Goal: Task Accomplishment & Management: Manage account settings

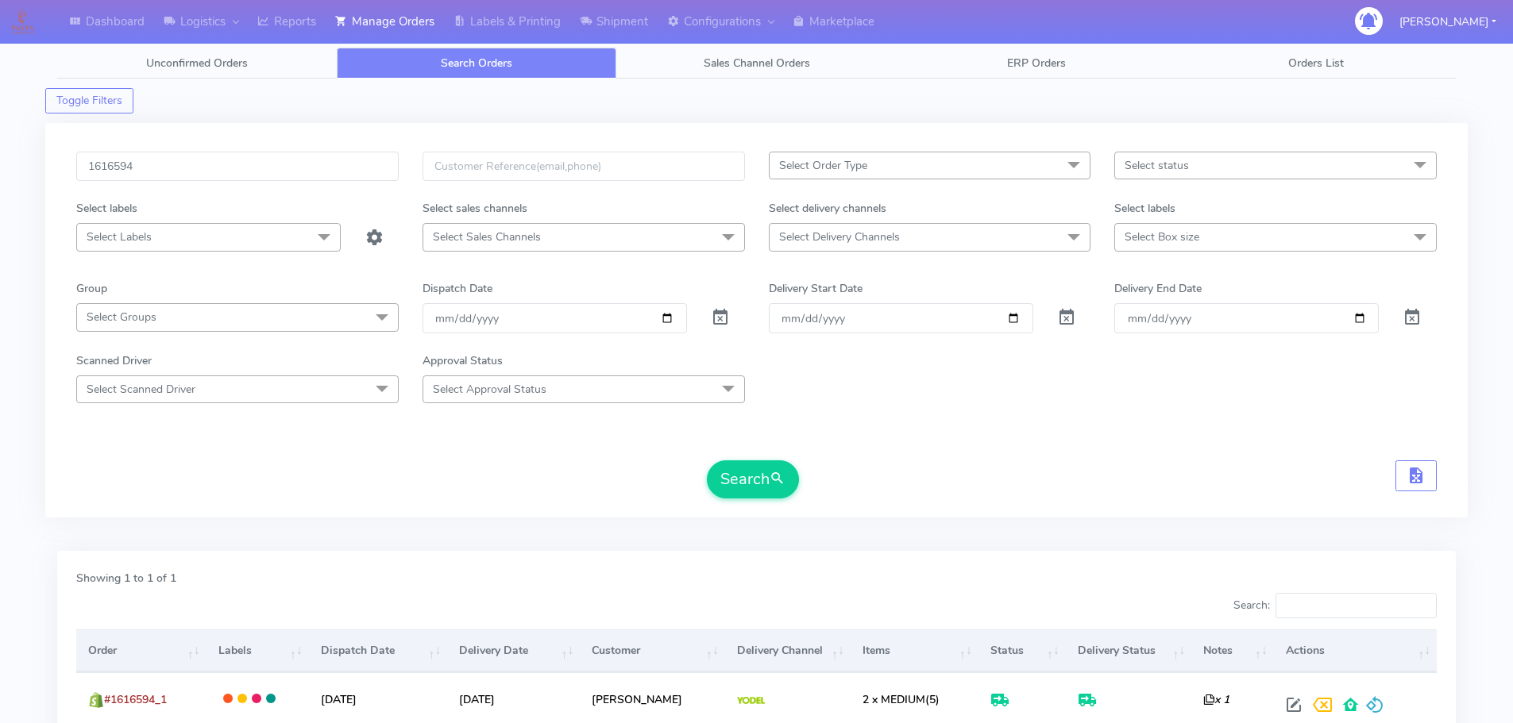
scroll to position [98, 0]
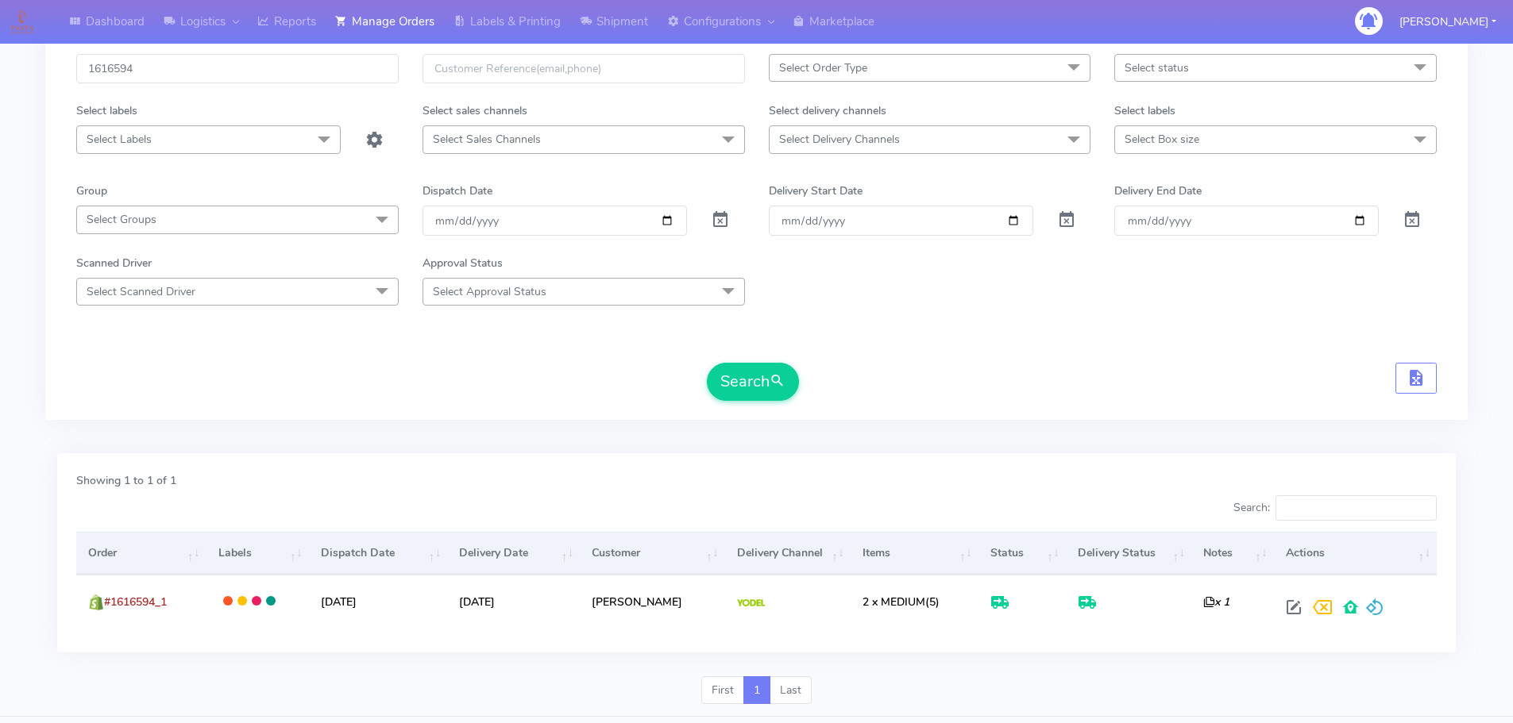
click at [303, 71] on input "1616594" at bounding box center [237, 68] width 322 height 29
type input "1617627"
click at [707, 363] on button "Search" at bounding box center [753, 382] width 92 height 38
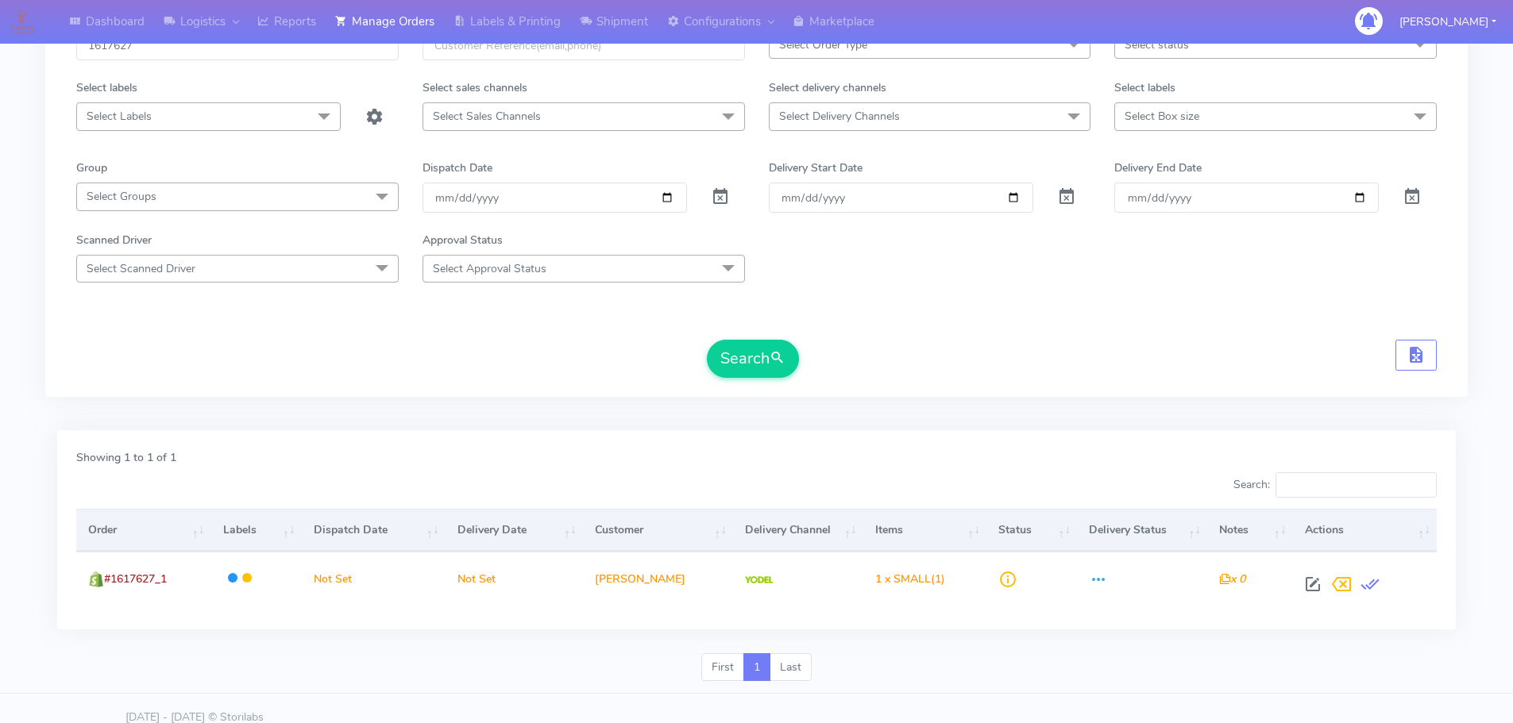
scroll to position [139, 0]
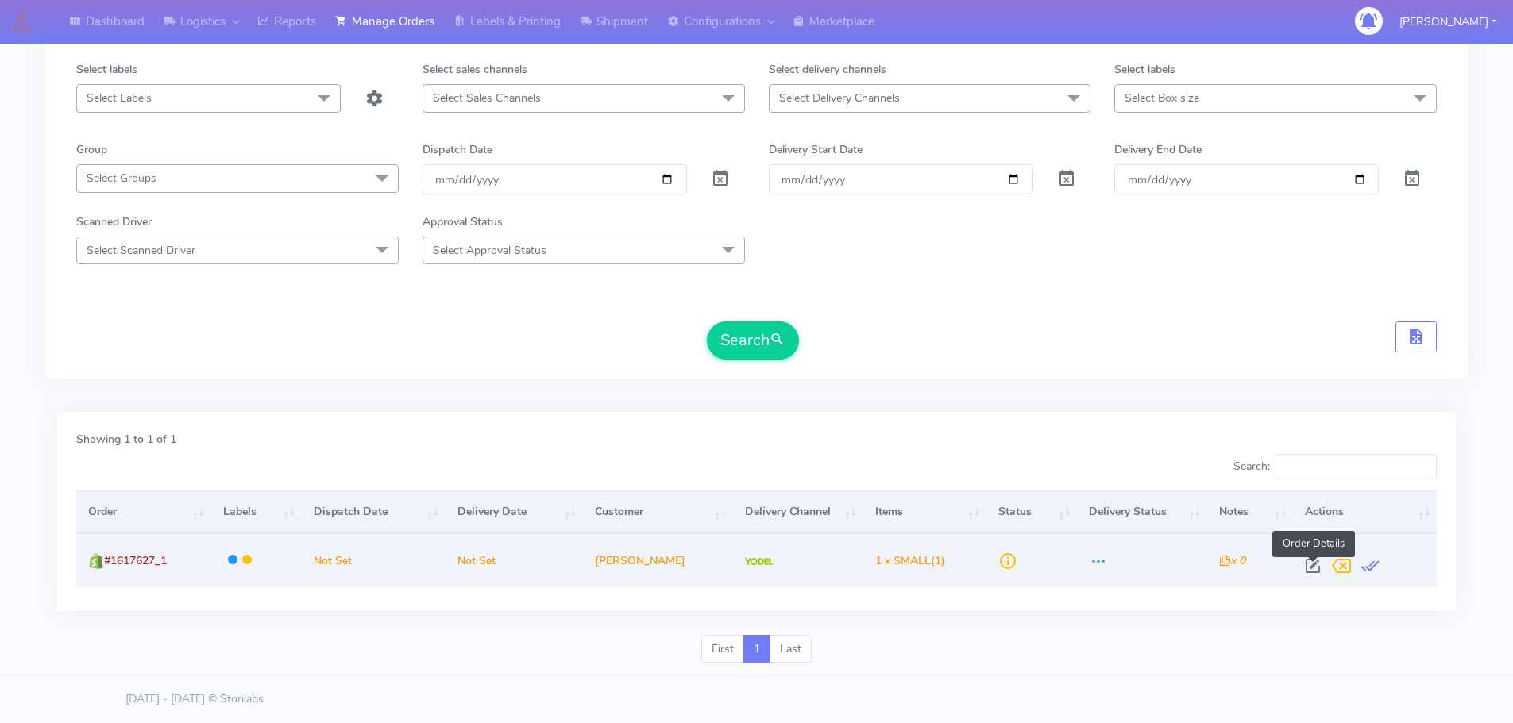
click at [1310, 565] on span at bounding box center [1312, 569] width 29 height 15
select select "5"
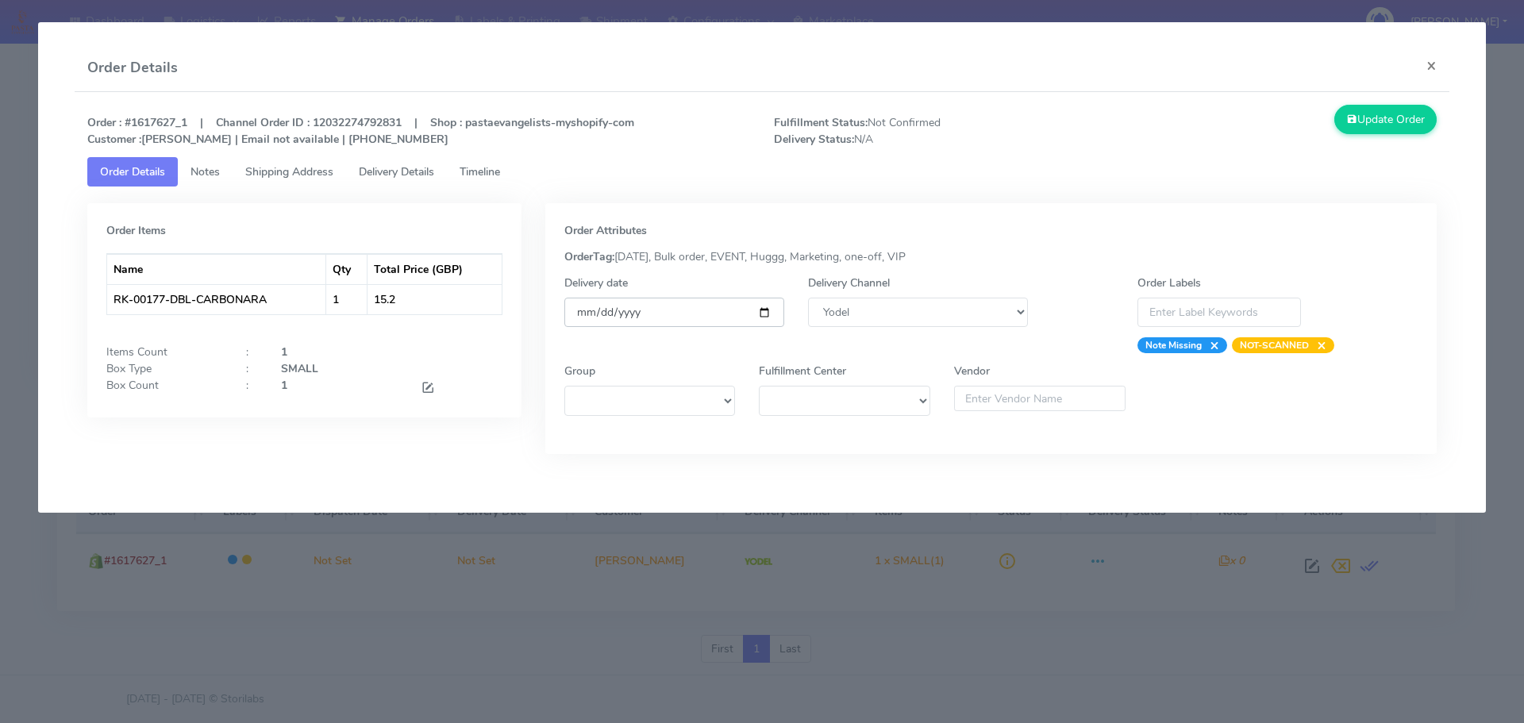
click at [761, 314] on input "date" at bounding box center [675, 312] width 220 height 29
type input "[DATE]"
click at [483, 168] on span "Timeline" at bounding box center [480, 171] width 40 height 15
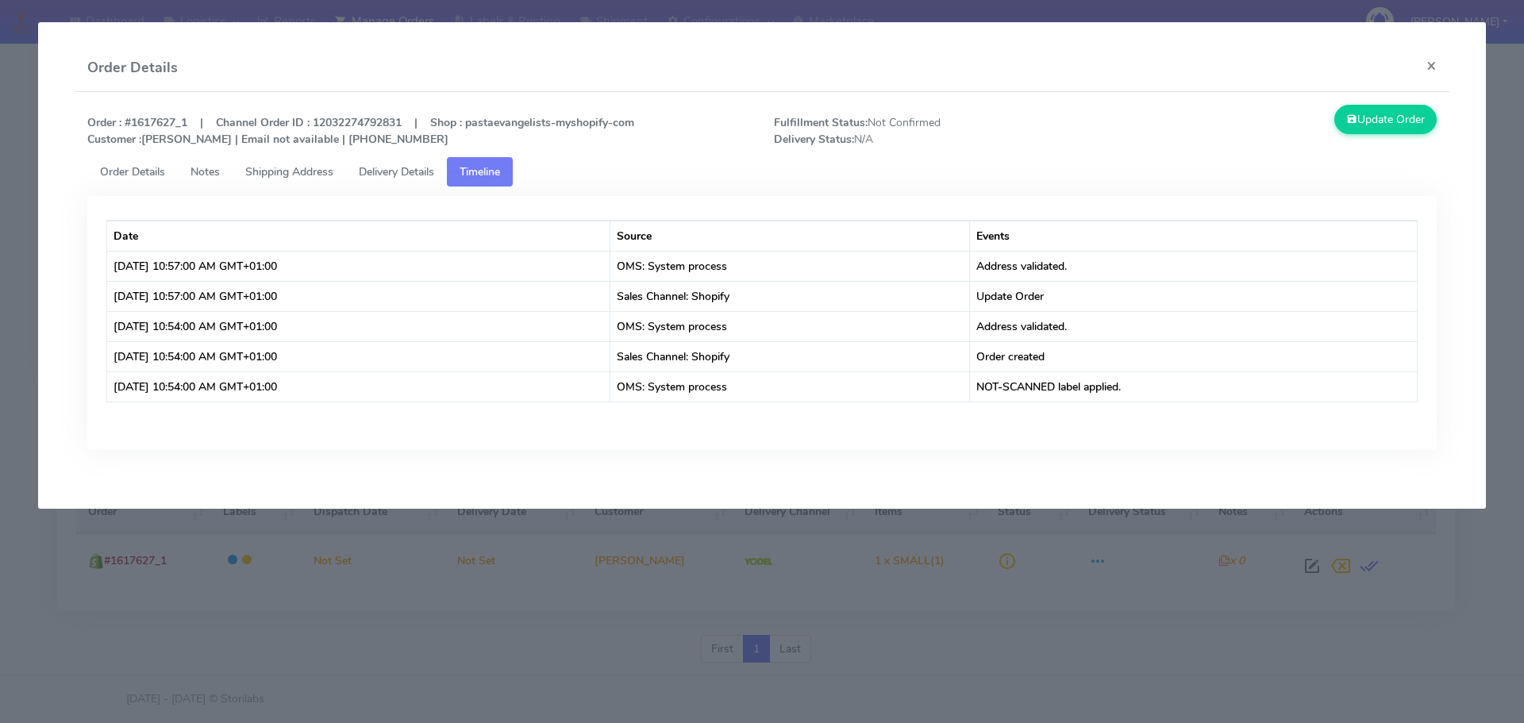
click at [121, 151] on div "Order : #1617627_1 | Channel Order ID : 12032274792831 | Shop : pastaevangelist…" at bounding box center [762, 131] width 1374 height 52
click at [130, 170] on span "Order Details" at bounding box center [132, 171] width 65 height 15
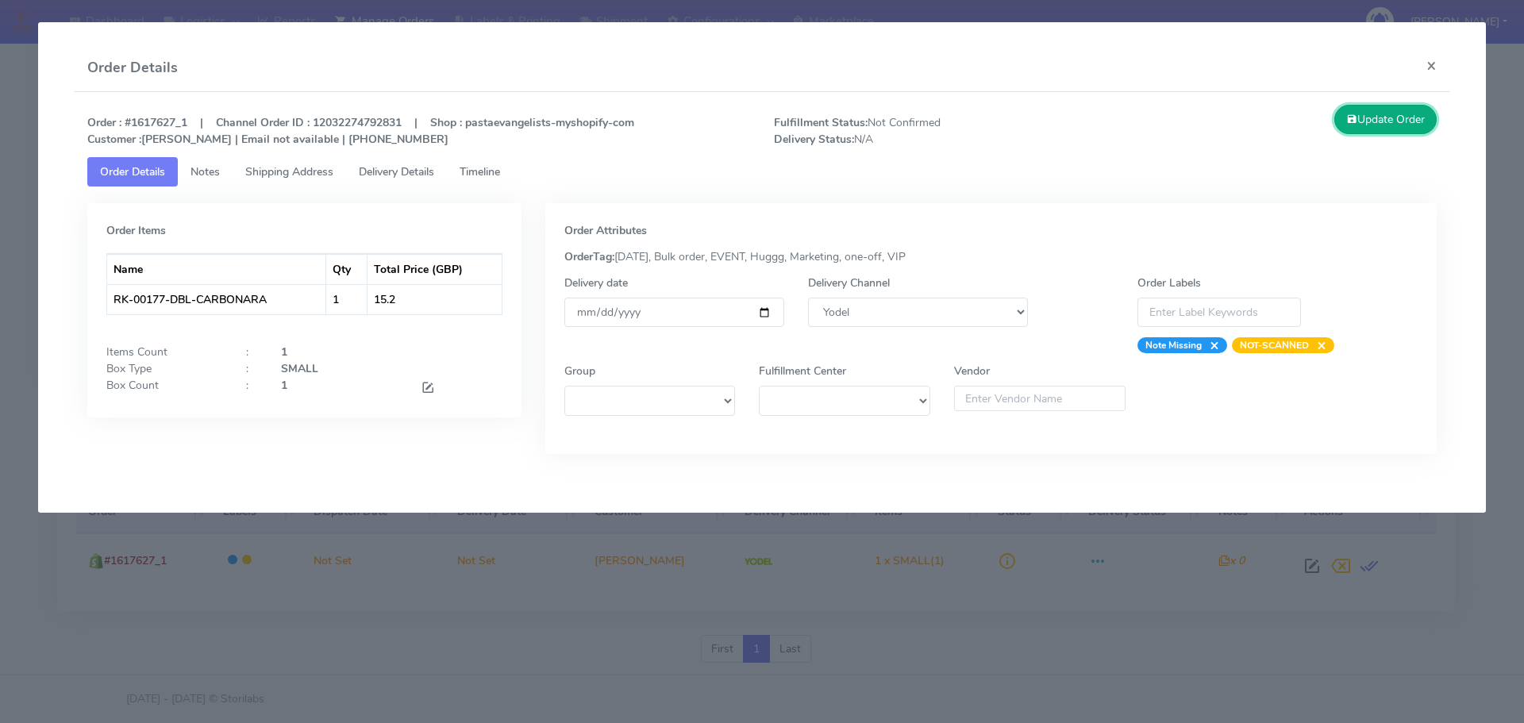
click at [1376, 117] on button "Update Order" at bounding box center [1386, 119] width 103 height 29
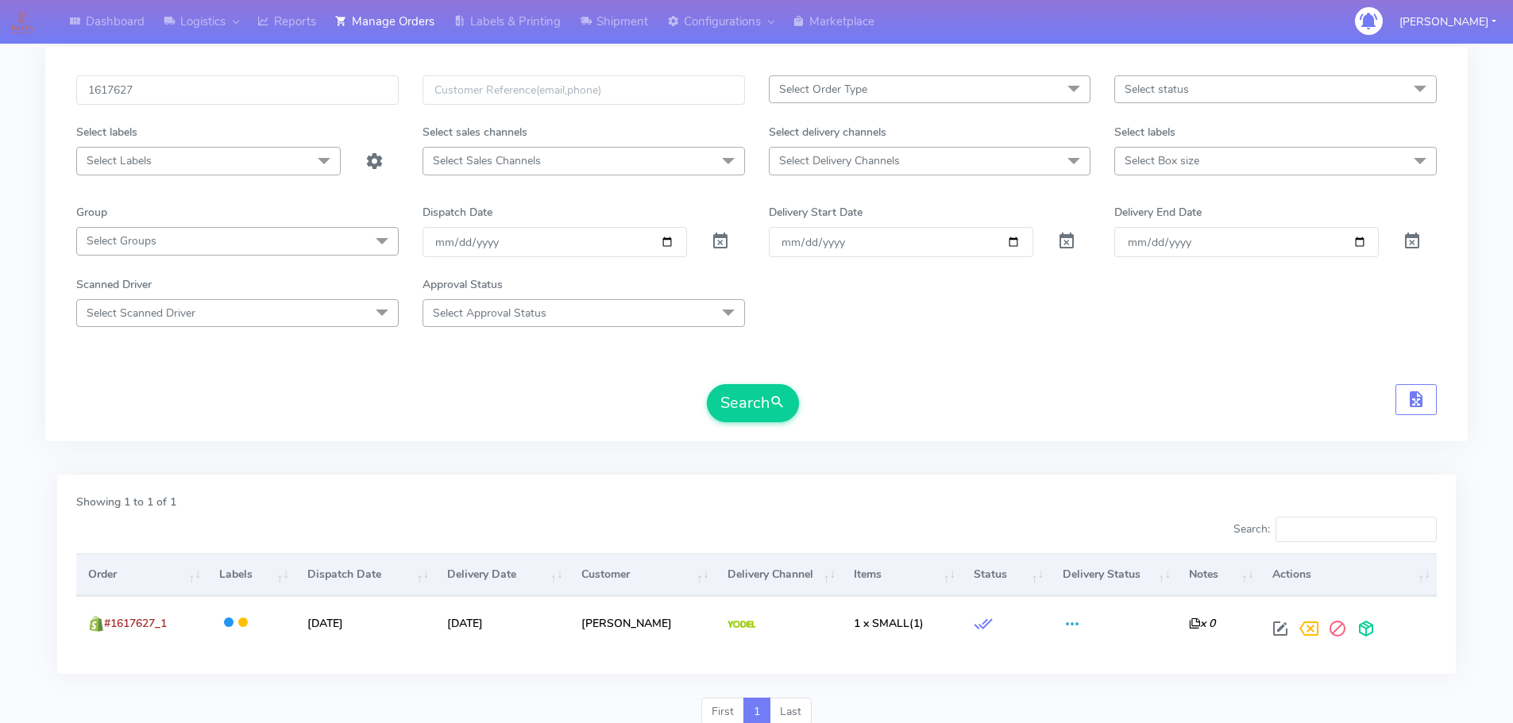
scroll to position [0, 0]
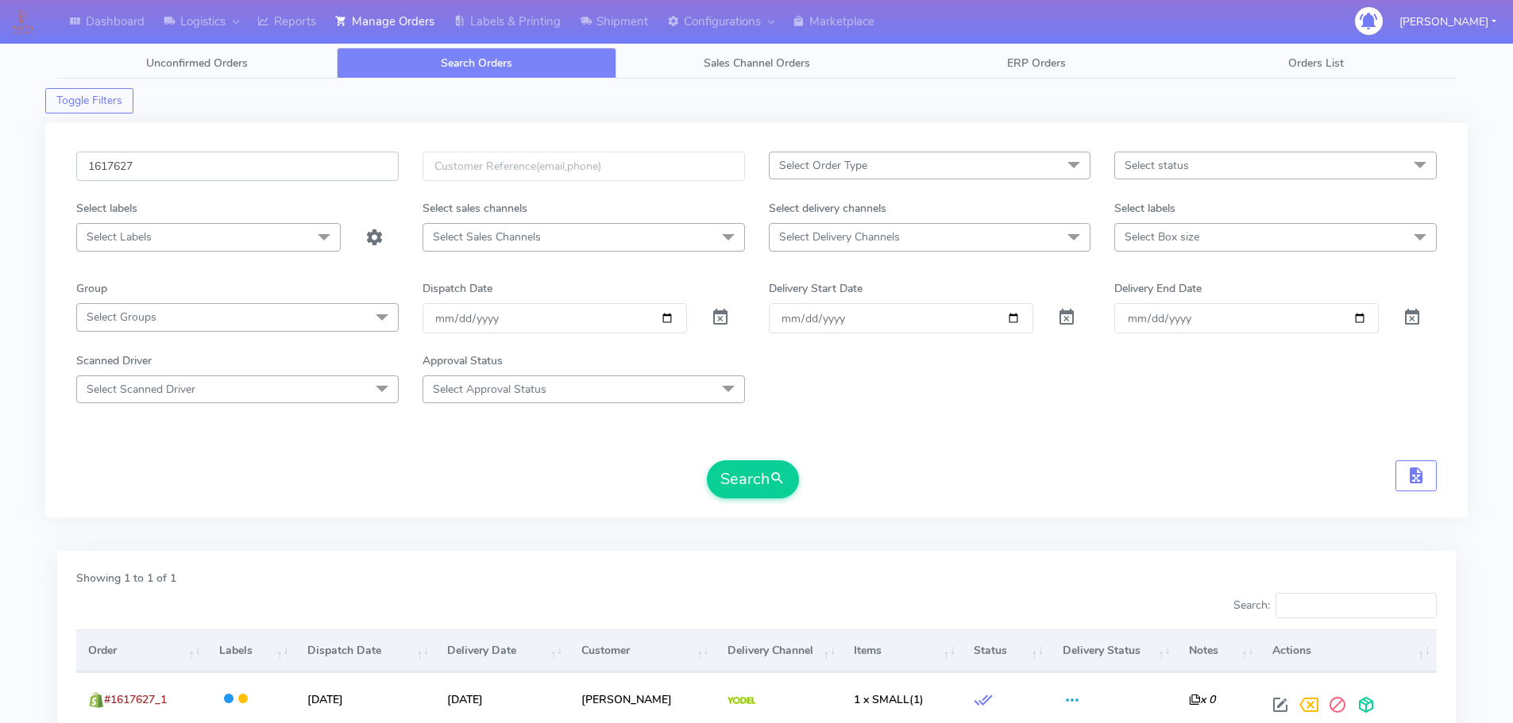
click at [314, 172] on input "1617627" at bounding box center [237, 166] width 322 height 29
paste input "45"
type input "1617645"
click at [707, 461] on button "Search" at bounding box center [753, 480] width 92 height 38
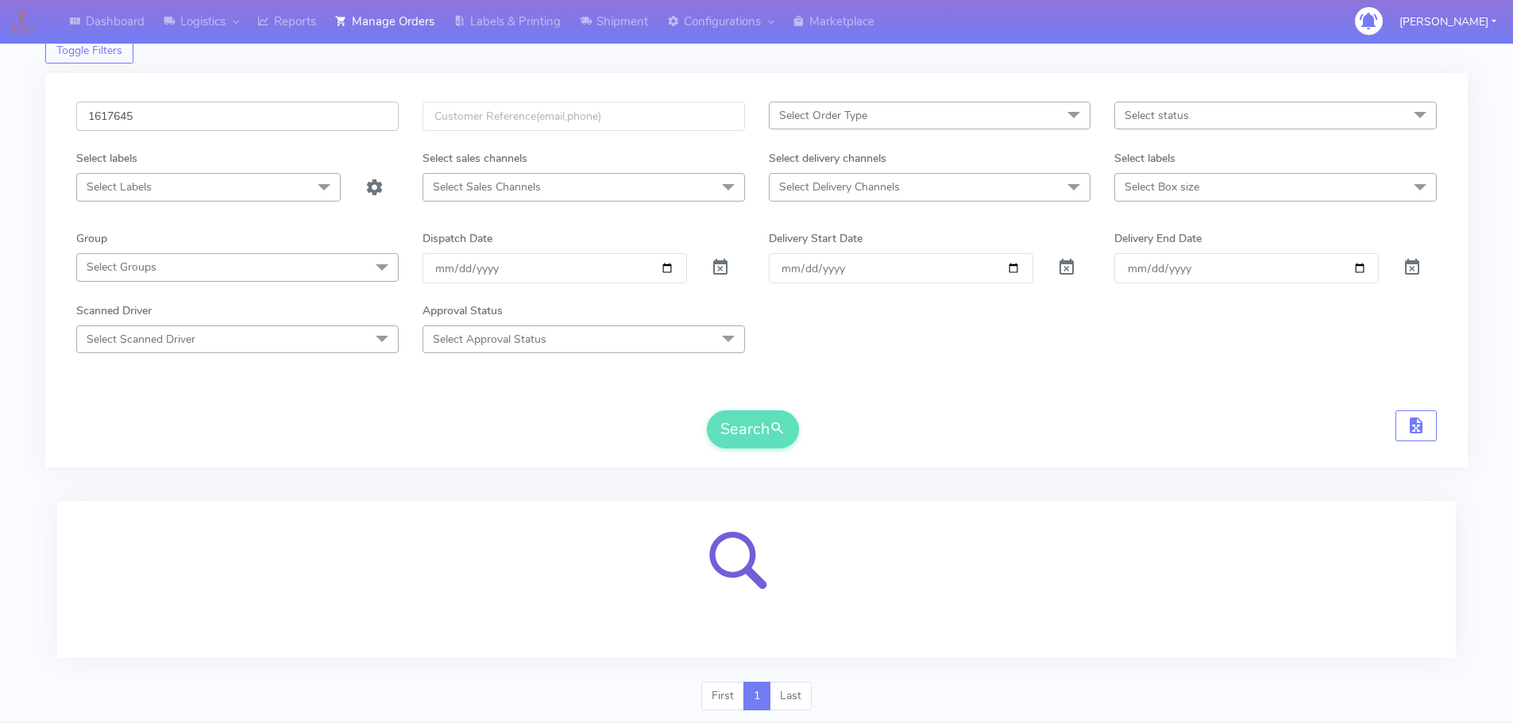
scroll to position [98, 0]
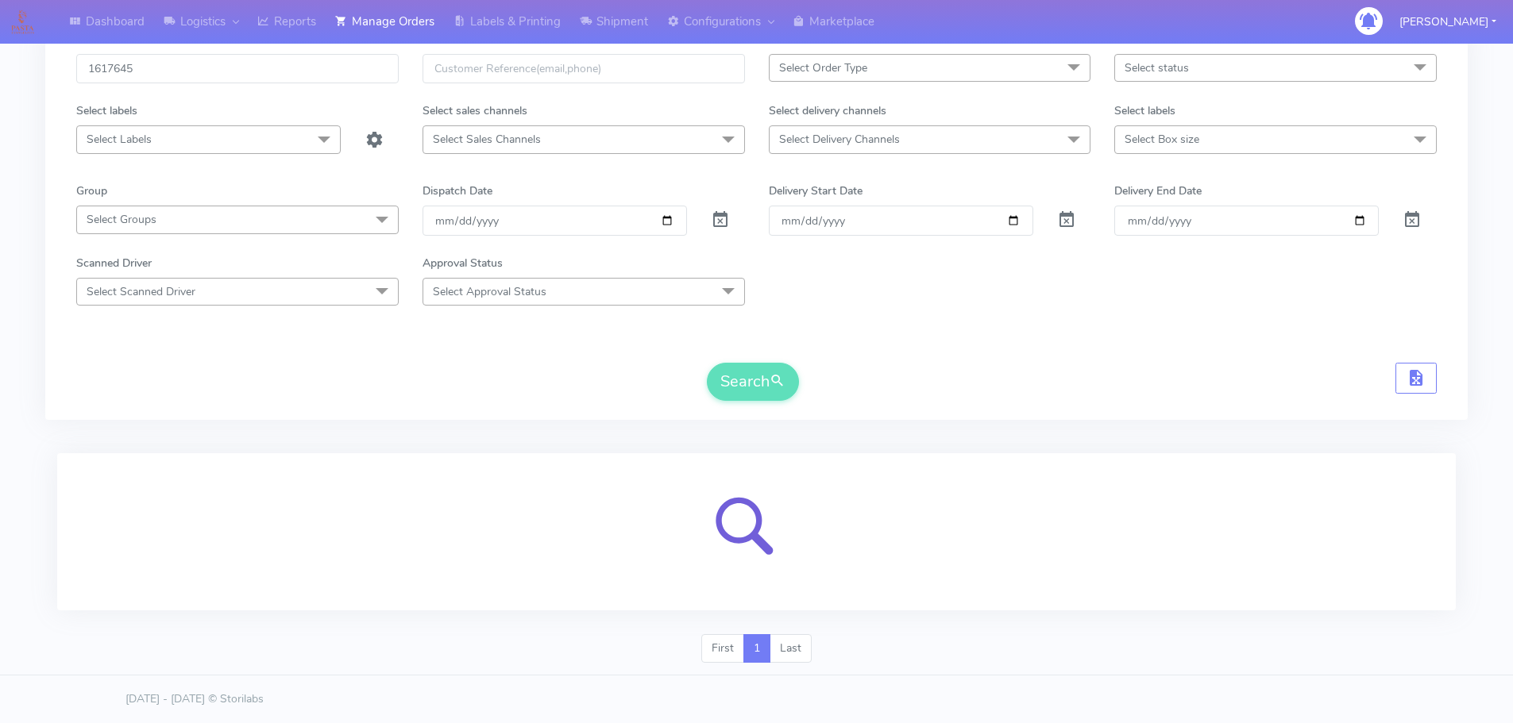
click at [607, 361] on form "1617645 Select Order Type Select All MEALS ATAVI One Off Pasta Club Gift Kit Ev…" at bounding box center [756, 227] width 1360 height 347
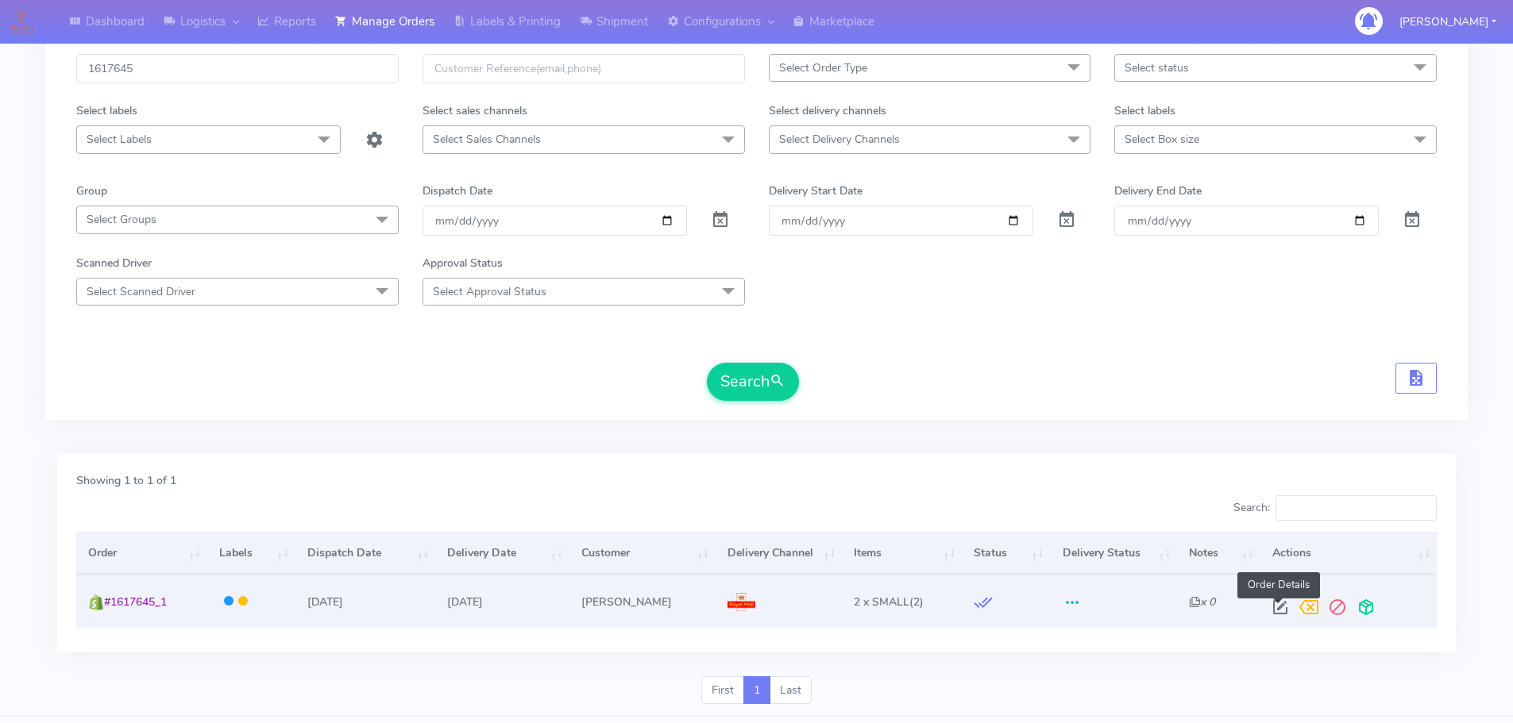
click at [1278, 604] on span at bounding box center [1280, 610] width 29 height 15
select select "3"
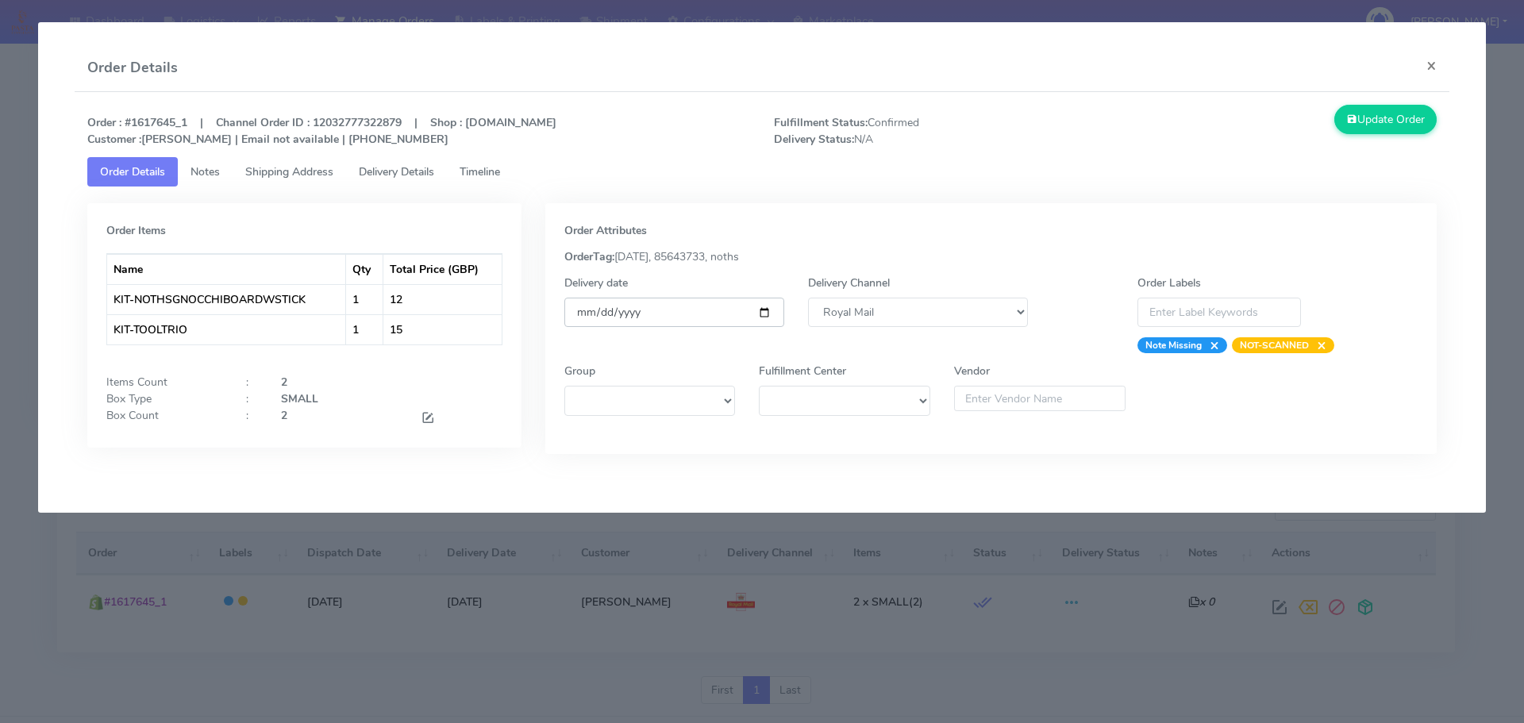
click at [765, 312] on input "[DATE]" at bounding box center [675, 312] width 220 height 29
type input "[DATE]"
click at [1359, 130] on button "Update Order" at bounding box center [1386, 119] width 103 height 29
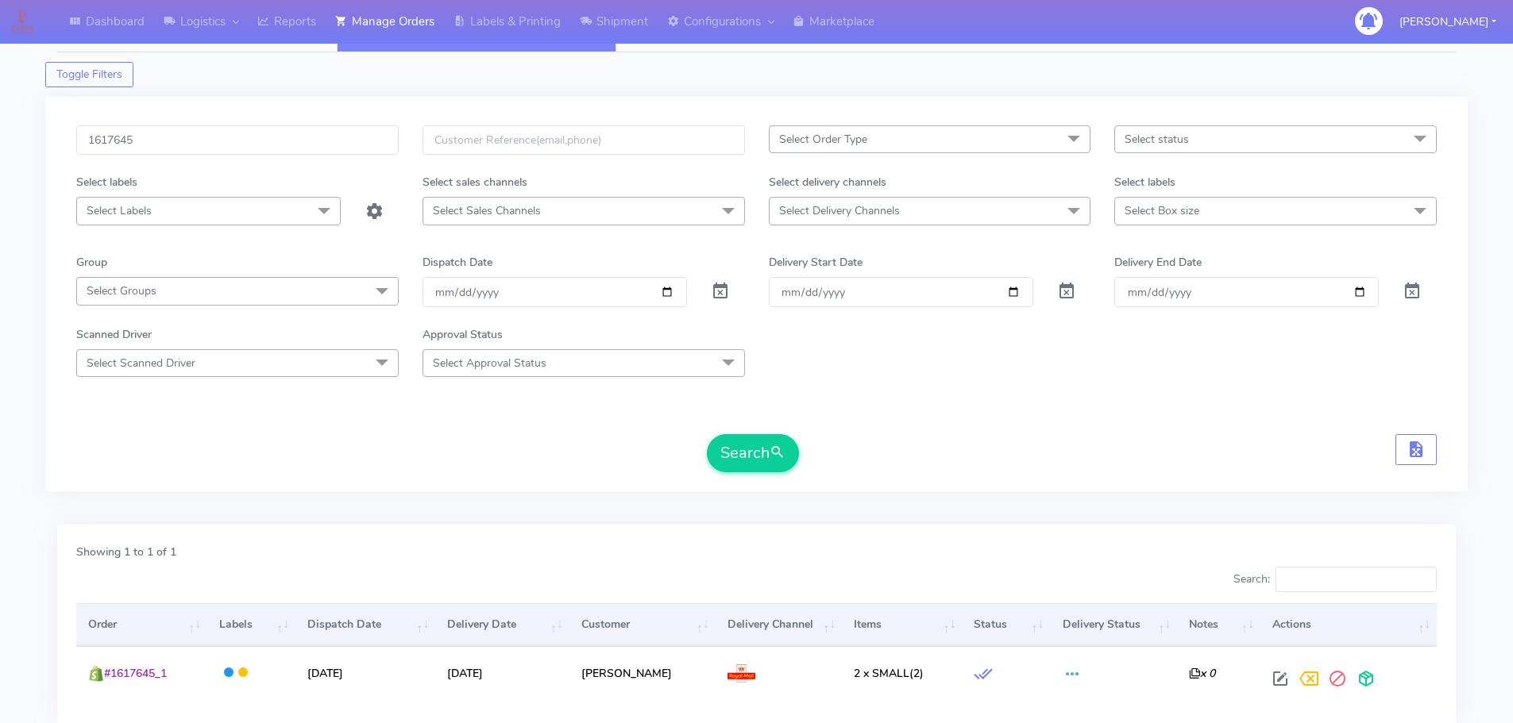
scroll to position [0, 0]
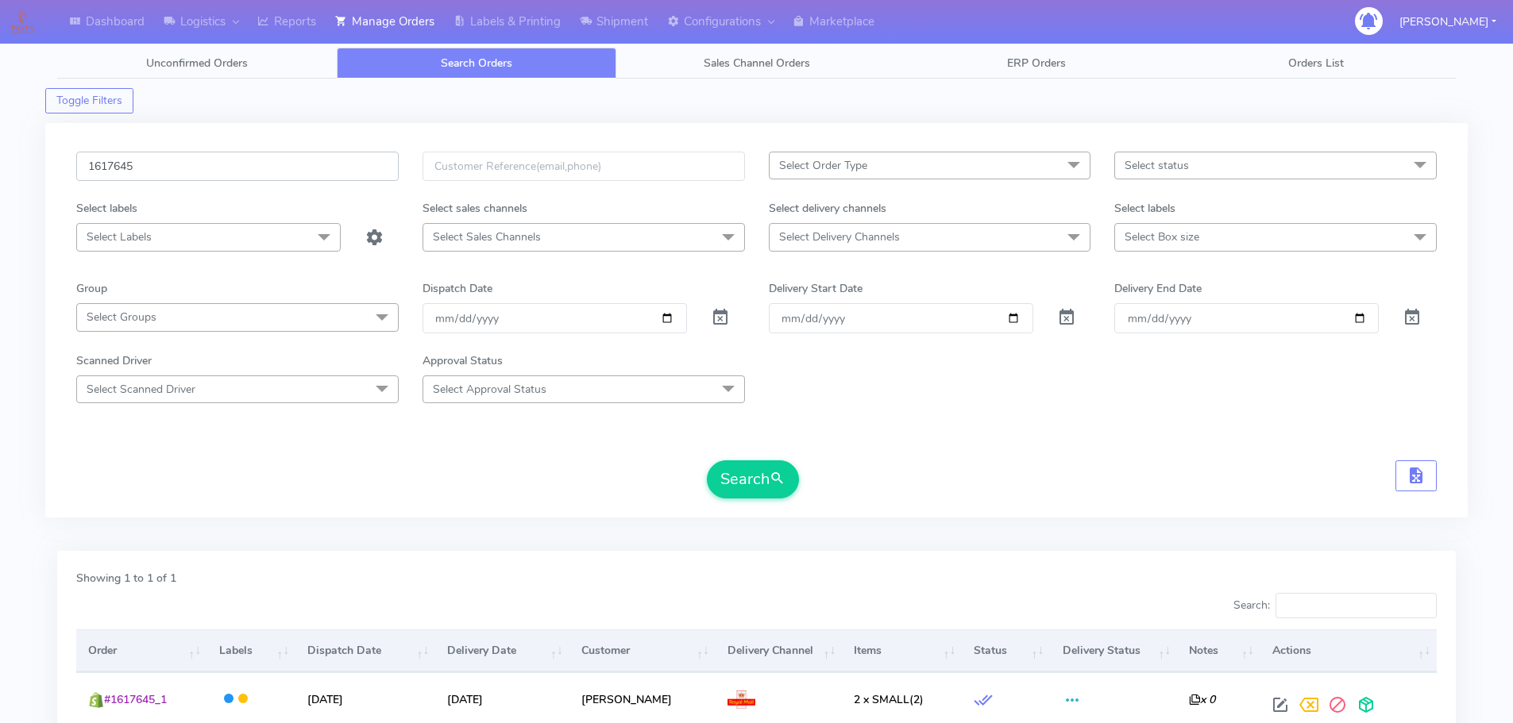
click at [333, 166] on input "1617645" at bounding box center [237, 166] width 322 height 29
paste input "6"
type input "1617646"
click at [707, 461] on button "Search" at bounding box center [753, 480] width 92 height 38
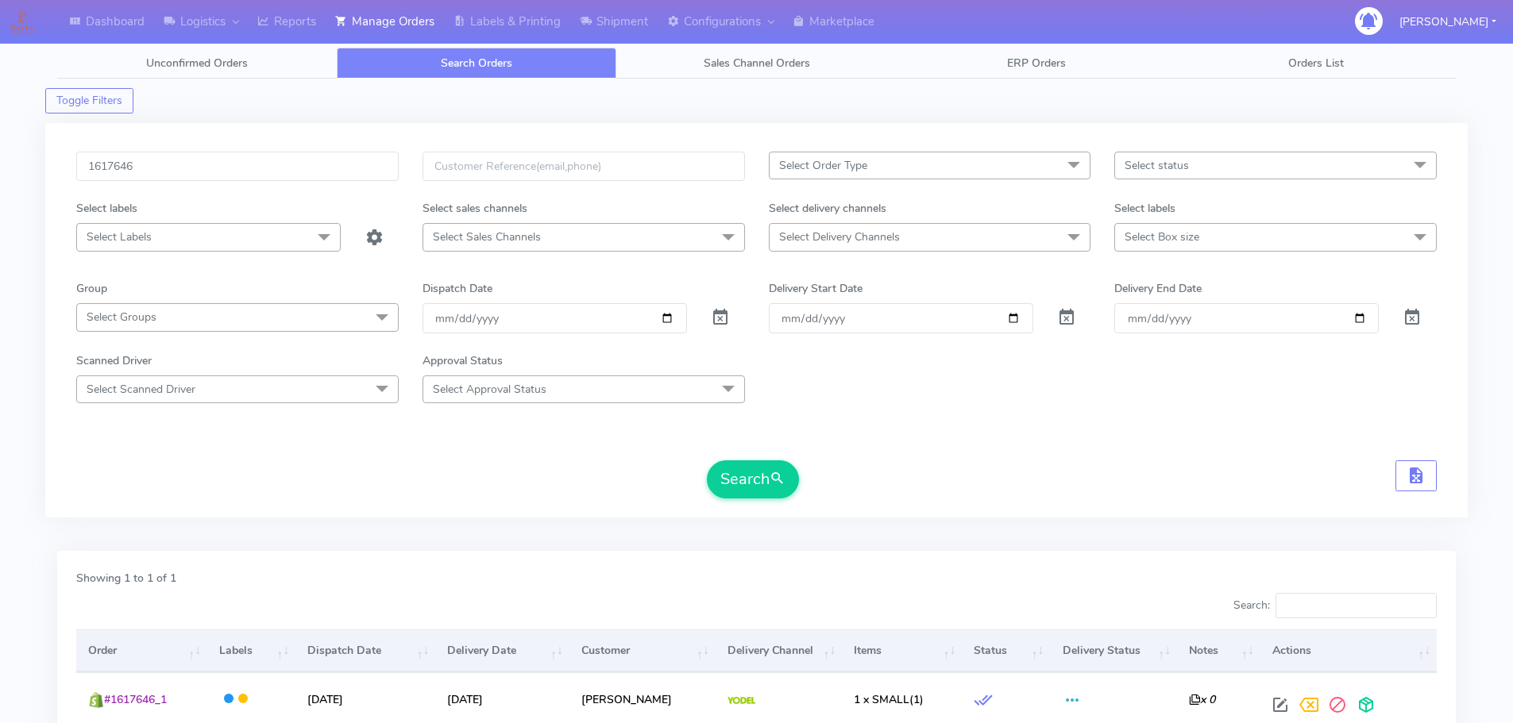
click at [1231, 476] on div "Search" at bounding box center [756, 480] width 1360 height 38
